Goal: Entertainment & Leisure: Consume media (video, audio)

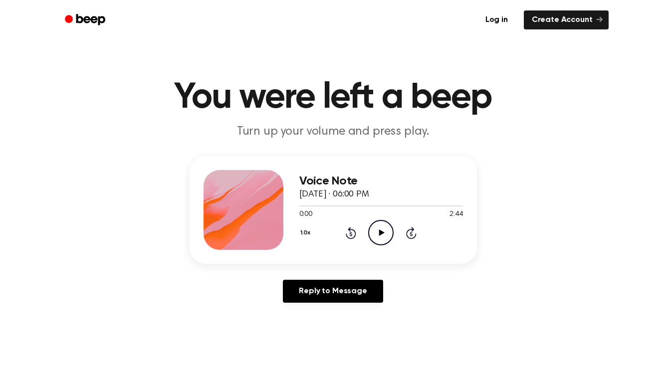
click at [380, 233] on icon at bounding box center [381, 232] width 5 height 6
click at [384, 234] on icon "Pause Audio" at bounding box center [380, 232] width 25 height 25
click at [377, 235] on icon "Play Audio" at bounding box center [380, 232] width 25 height 25
click at [376, 232] on icon "Play Audio" at bounding box center [380, 232] width 25 height 25
click at [380, 229] on icon "Play Audio" at bounding box center [380, 232] width 25 height 25
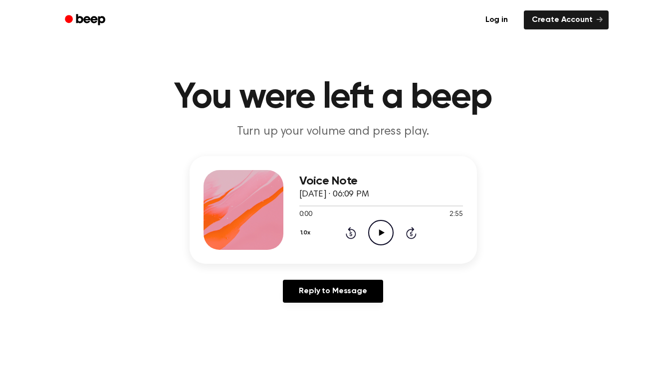
click at [382, 230] on icon "Play Audio" at bounding box center [380, 232] width 25 height 25
click at [380, 234] on icon at bounding box center [381, 232] width 5 height 6
